Goal: Task Accomplishment & Management: Manage account settings

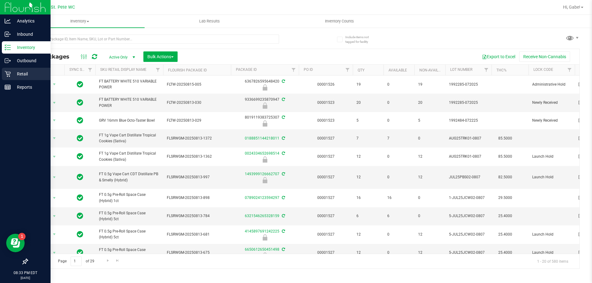
click at [15, 73] on p "Retail" at bounding box center [29, 73] width 37 height 7
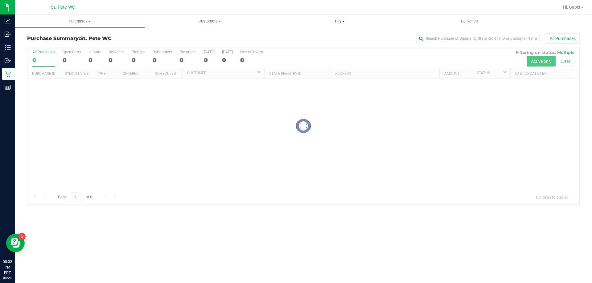
click at [336, 18] on uib-tab-heading "Tills Manage tills Reconcile e-payments" at bounding box center [339, 21] width 129 height 12
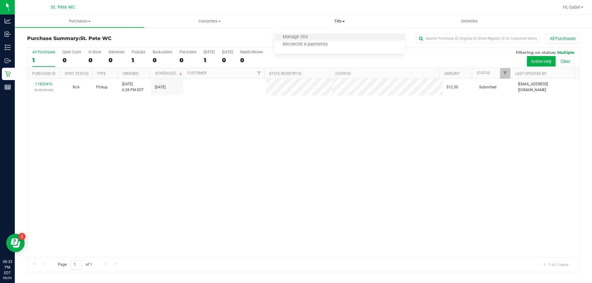
click at [315, 35] on li "Manage tills" at bounding box center [339, 37] width 130 height 7
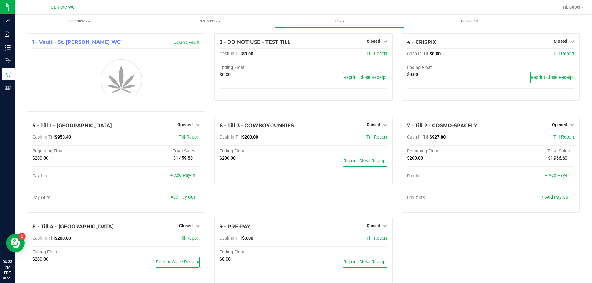
click at [554, 123] on div "1 - Vault - St. [PERSON_NAME] WC Count Vault 3 - DO NOT USE - TEST TILL Closed …" at bounding box center [304, 161] width 562 height 257
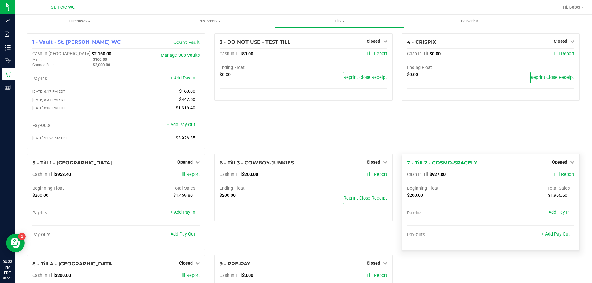
click at [553, 161] on div "Opened" at bounding box center [563, 161] width 23 height 7
click at [563, 162] on link "Opened" at bounding box center [563, 162] width 23 height 5
click at [558, 176] on link "Close Till" at bounding box center [560, 174] width 17 height 5
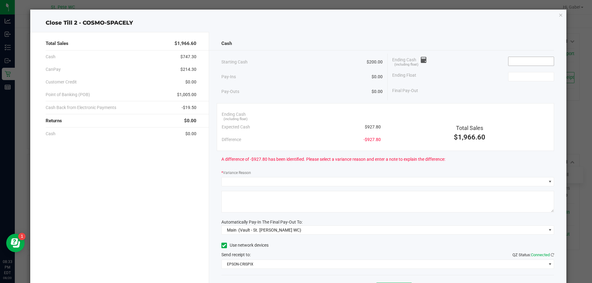
click at [520, 60] on input at bounding box center [530, 61] width 45 height 9
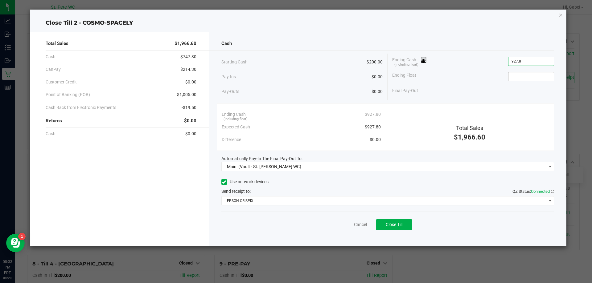
type input "$927.80"
click at [538, 76] on input at bounding box center [530, 76] width 45 height 9
type input "$200.00"
click at [524, 93] on div "Final Pay-Out $727.80" at bounding box center [473, 90] width 162 height 13
click at [406, 228] on button "Close Till" at bounding box center [394, 225] width 36 height 11
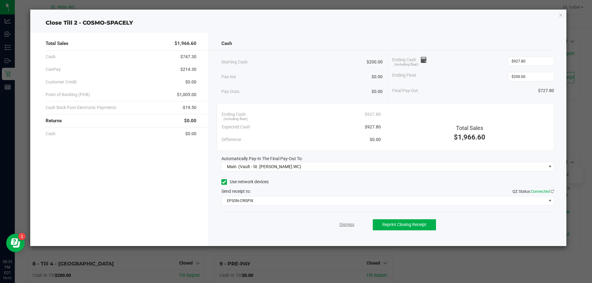
click at [350, 222] on link "Dismiss" at bounding box center [346, 225] width 15 height 6
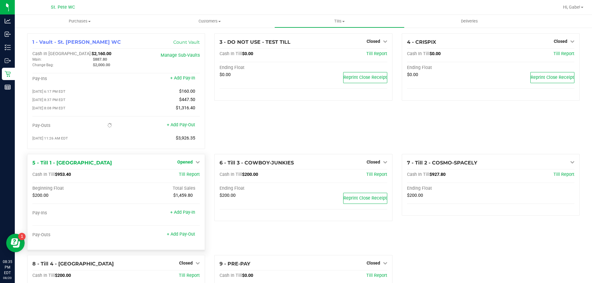
click at [183, 163] on span "Opened" at bounding box center [184, 162] width 15 height 5
click at [189, 177] on link "Close Till" at bounding box center [186, 174] width 17 height 5
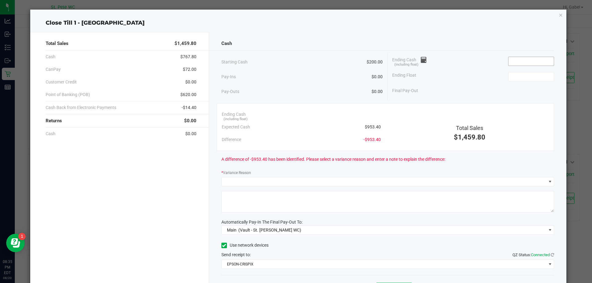
click at [521, 60] on input at bounding box center [530, 61] width 45 height 9
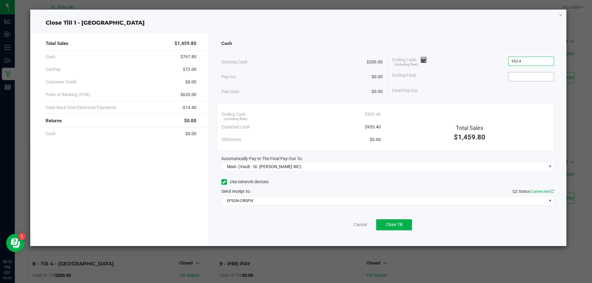
type input "$953.40"
click at [532, 76] on input at bounding box center [530, 76] width 45 height 9
type input "$200.00"
drag, startPoint x: 500, startPoint y: 86, endPoint x: 496, endPoint y: 89, distance: 4.6
click at [500, 86] on div "Final Pay-Out $753.40" at bounding box center [473, 90] width 162 height 13
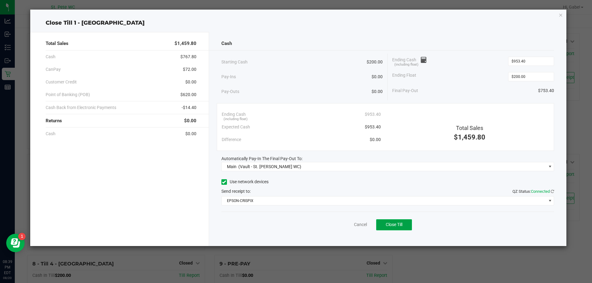
click at [404, 226] on button "Close Till" at bounding box center [394, 225] width 36 height 11
click at [348, 227] on link "Dismiss" at bounding box center [346, 225] width 15 height 6
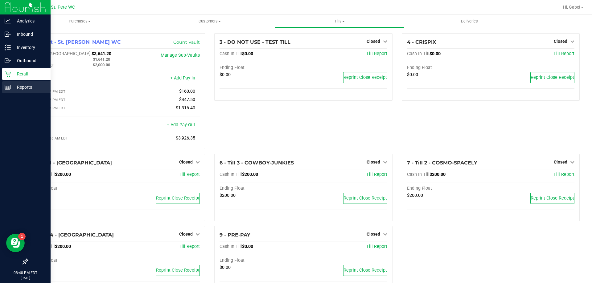
click at [6, 83] on div "Reports" at bounding box center [26, 87] width 49 height 12
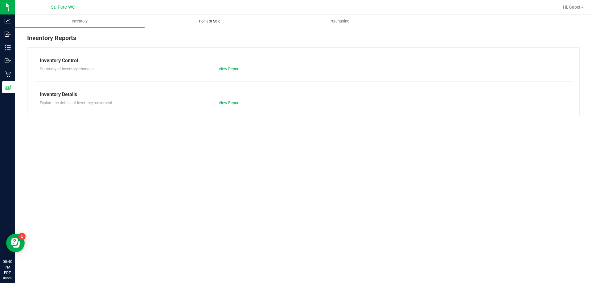
click at [221, 19] on span "Point of Sale" at bounding box center [210, 21] width 38 height 6
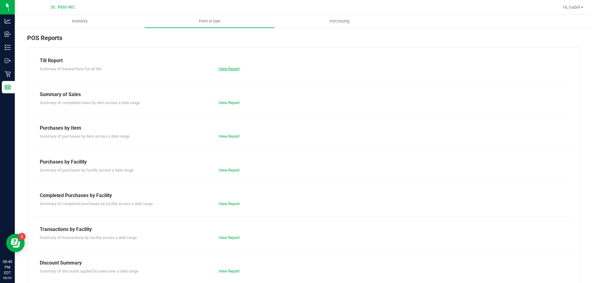
click at [224, 70] on link "View Report" at bounding box center [229, 69] width 21 height 5
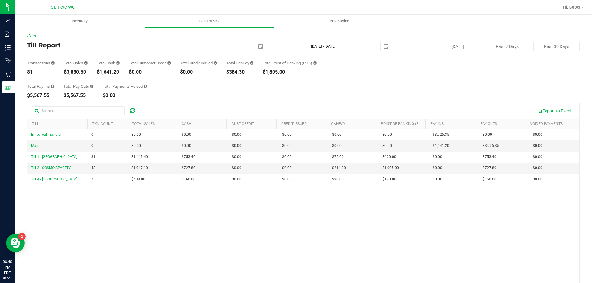
click at [557, 111] on button "Export to Excel" at bounding box center [553, 111] width 41 height 10
click at [520, 92] on div "Total Pay-Ins $5,567.55 Total Pay-Outs $5,567.55 Total Payments Voided $0.00" at bounding box center [303, 86] width 553 height 23
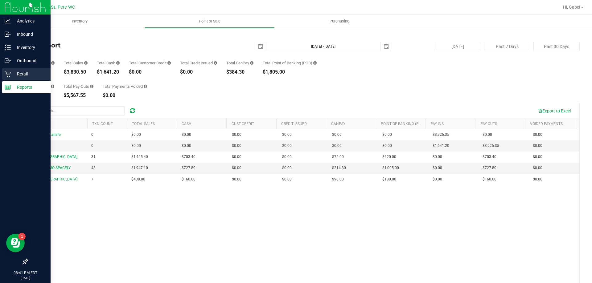
click at [4, 76] on div "Retail" at bounding box center [26, 74] width 49 height 12
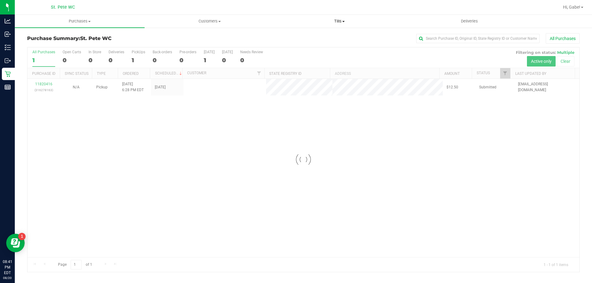
click at [328, 18] on uib-tab-heading "Tills Manage tills Reconcile e-payments" at bounding box center [339, 21] width 129 height 12
click at [310, 44] on span "Reconcile e-payments" at bounding box center [304, 44] width 61 height 5
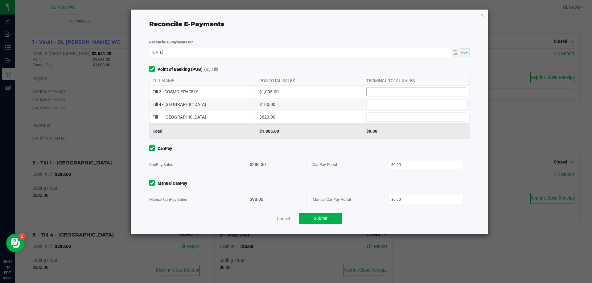
click at [406, 92] on input at bounding box center [416, 92] width 99 height 9
type input "$1,005.00"
click at [404, 105] on input at bounding box center [416, 104] width 99 height 9
type input "$180.00"
click at [419, 119] on input at bounding box center [416, 117] width 99 height 9
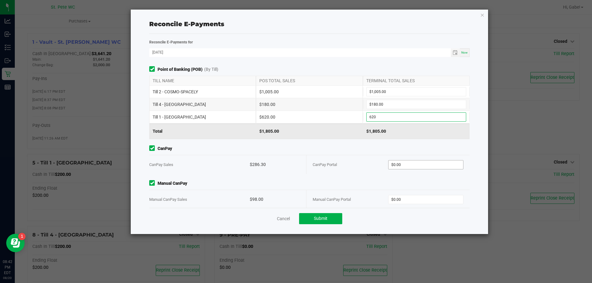
type input "$620.00"
click at [416, 162] on input "0" at bounding box center [425, 165] width 75 height 9
type input "$286.30"
click at [421, 201] on input "0" at bounding box center [425, 199] width 75 height 9
type input "$98.00"
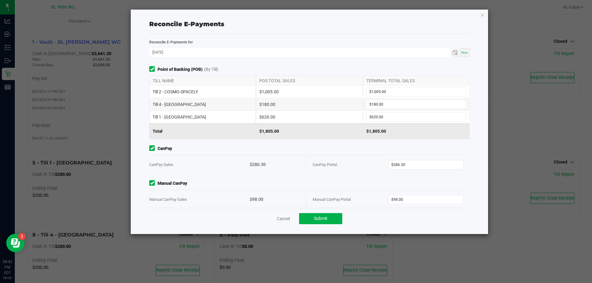
click at [287, 136] on div "$1,805.00" at bounding box center [309, 131] width 107 height 15
click at [303, 183] on span "Manual CanPay" at bounding box center [309, 183] width 320 height 6
click at [329, 218] on button "Submit" at bounding box center [320, 218] width 43 height 11
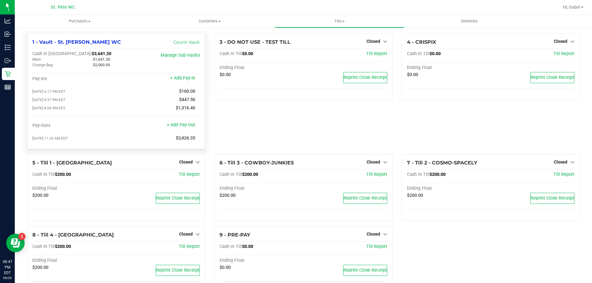
click at [89, 72] on div "Cash In Vault: $3,641.20 Main: $1,641.20 Change Bag: $2,000.00 Manage Sub-Vault…" at bounding box center [115, 97] width 167 height 93
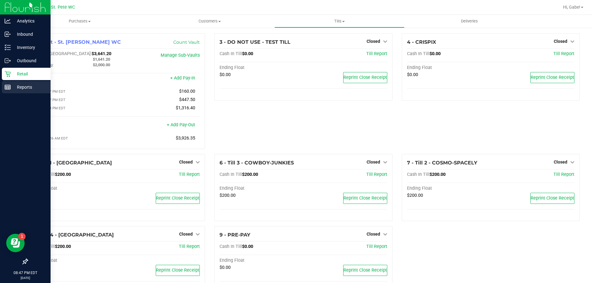
click at [9, 84] on div "Reports" at bounding box center [26, 87] width 49 height 12
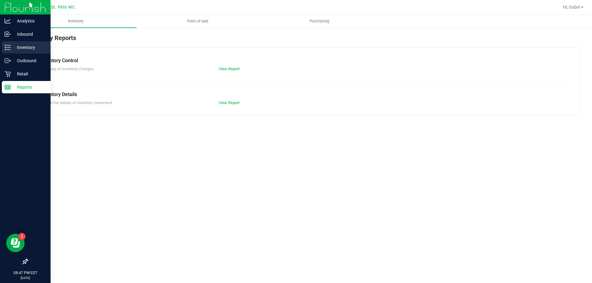
click at [6, 48] on icon at bounding box center [5, 47] width 1 height 1
